Goal: Information Seeking & Learning: Learn about a topic

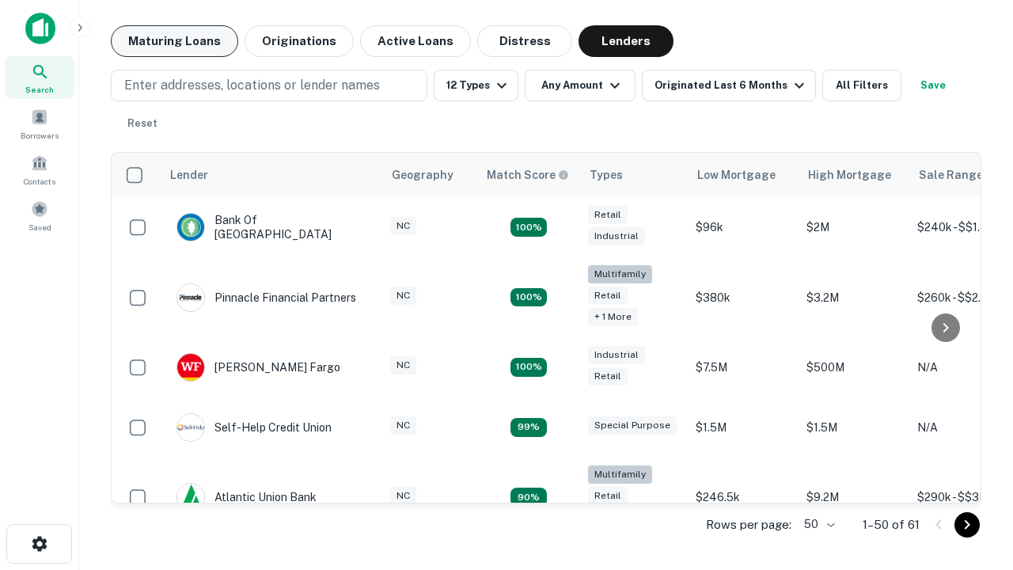
click at [174, 41] on button "Maturing Loans" at bounding box center [174, 41] width 127 height 32
